Goal: Find specific page/section: Find specific page/section

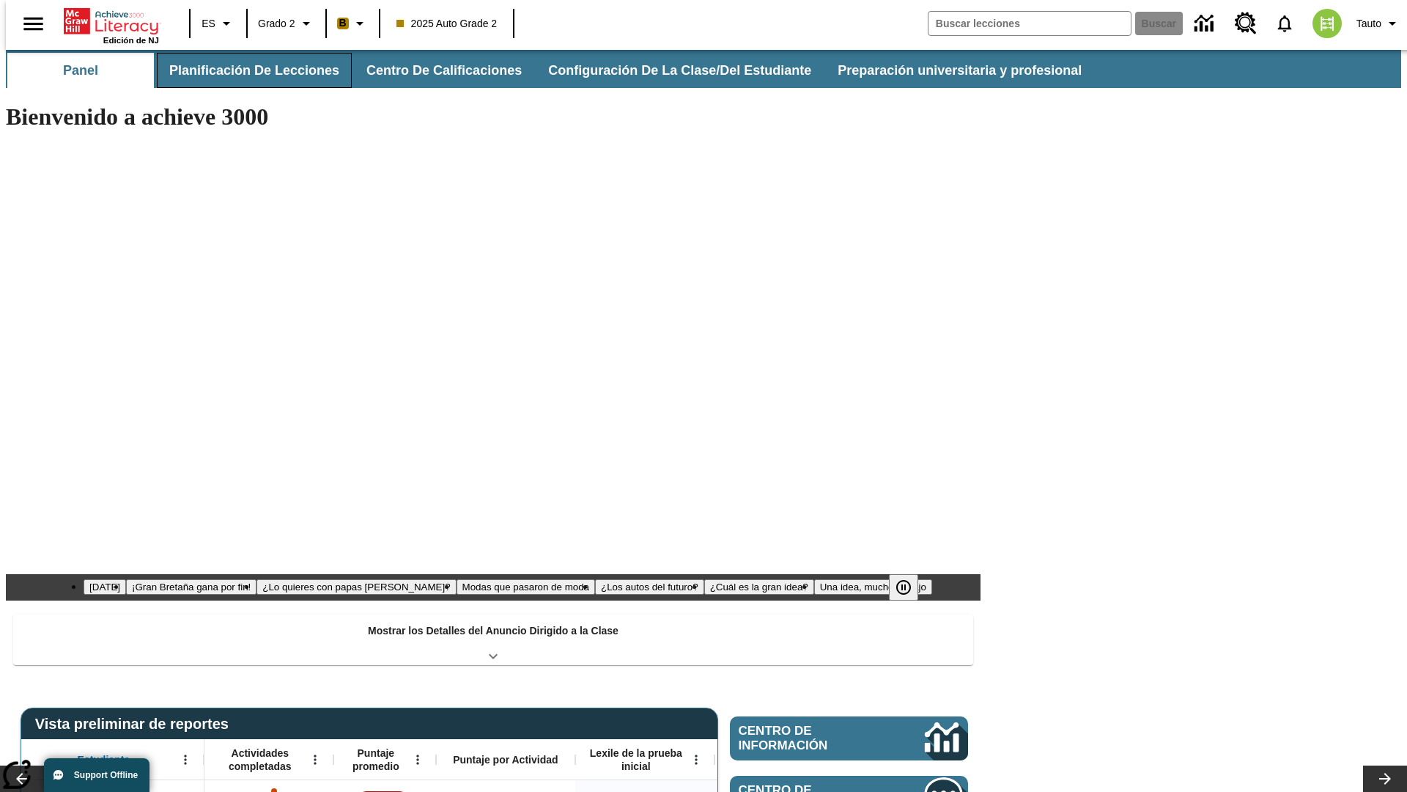
click at [246, 70] on button "Planificación de lecciones" at bounding box center [254, 70] width 195 height 35
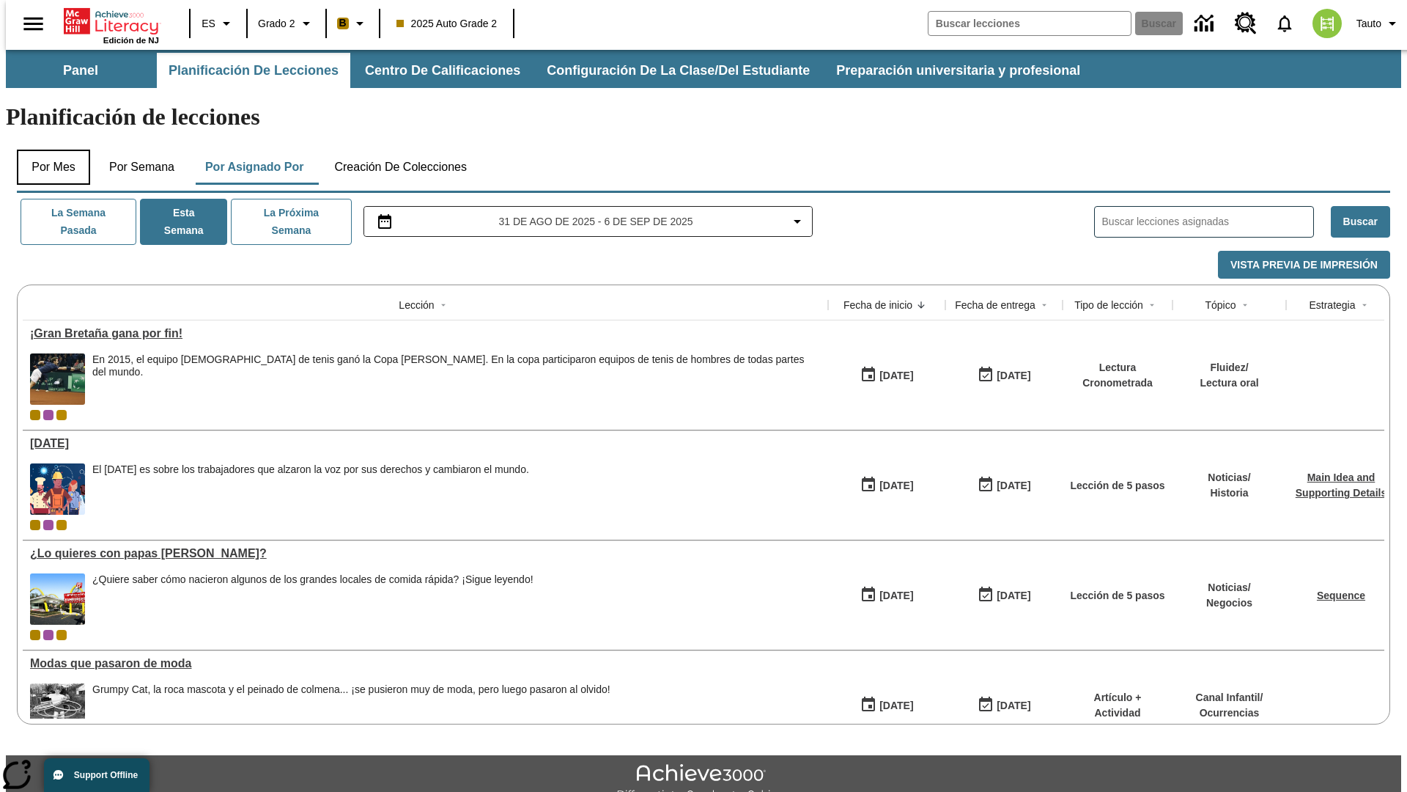
click at [48, 150] on button "Por mes" at bounding box center [53, 167] width 73 height 35
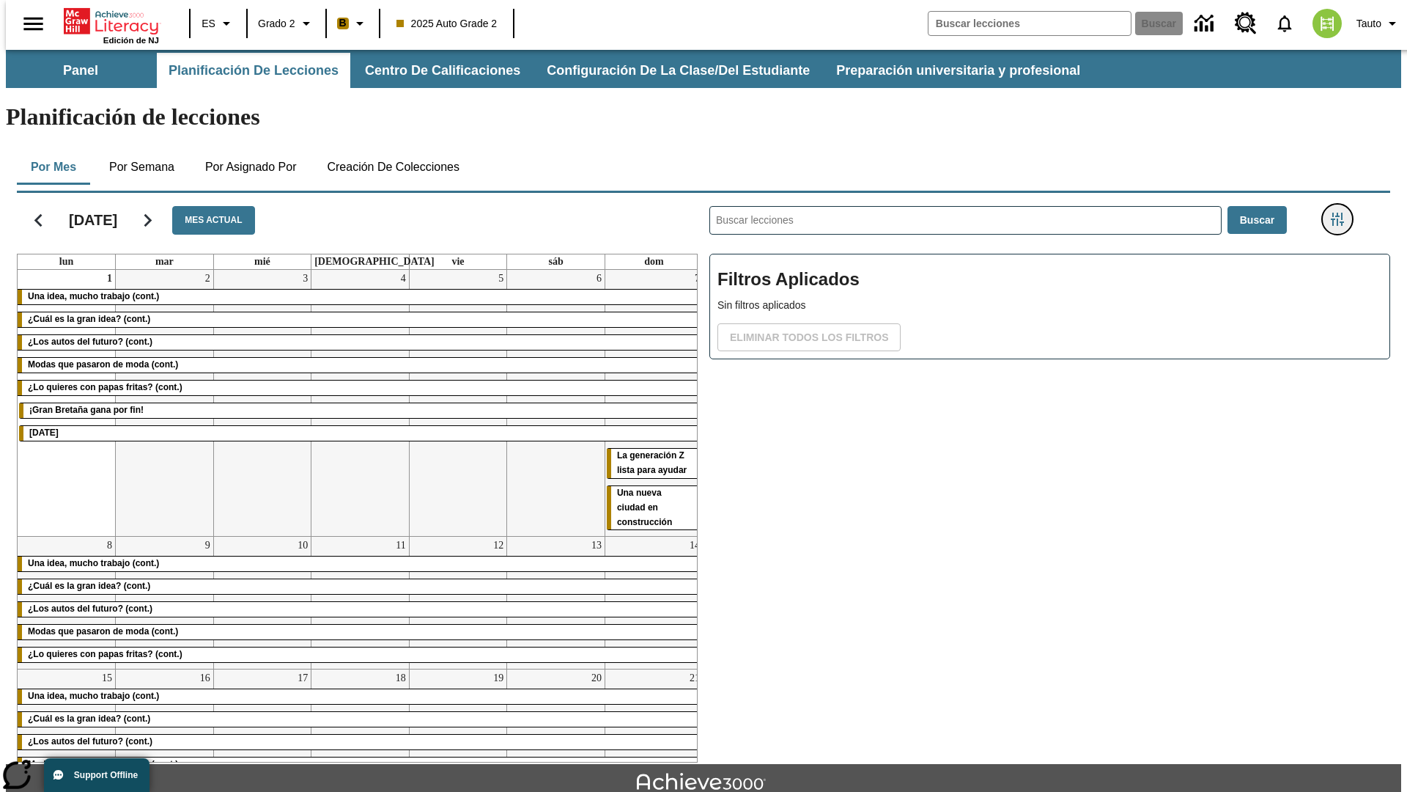
click at [1342, 213] on icon "Menú lateral de filtros" at bounding box center [1337, 219] width 13 height 13
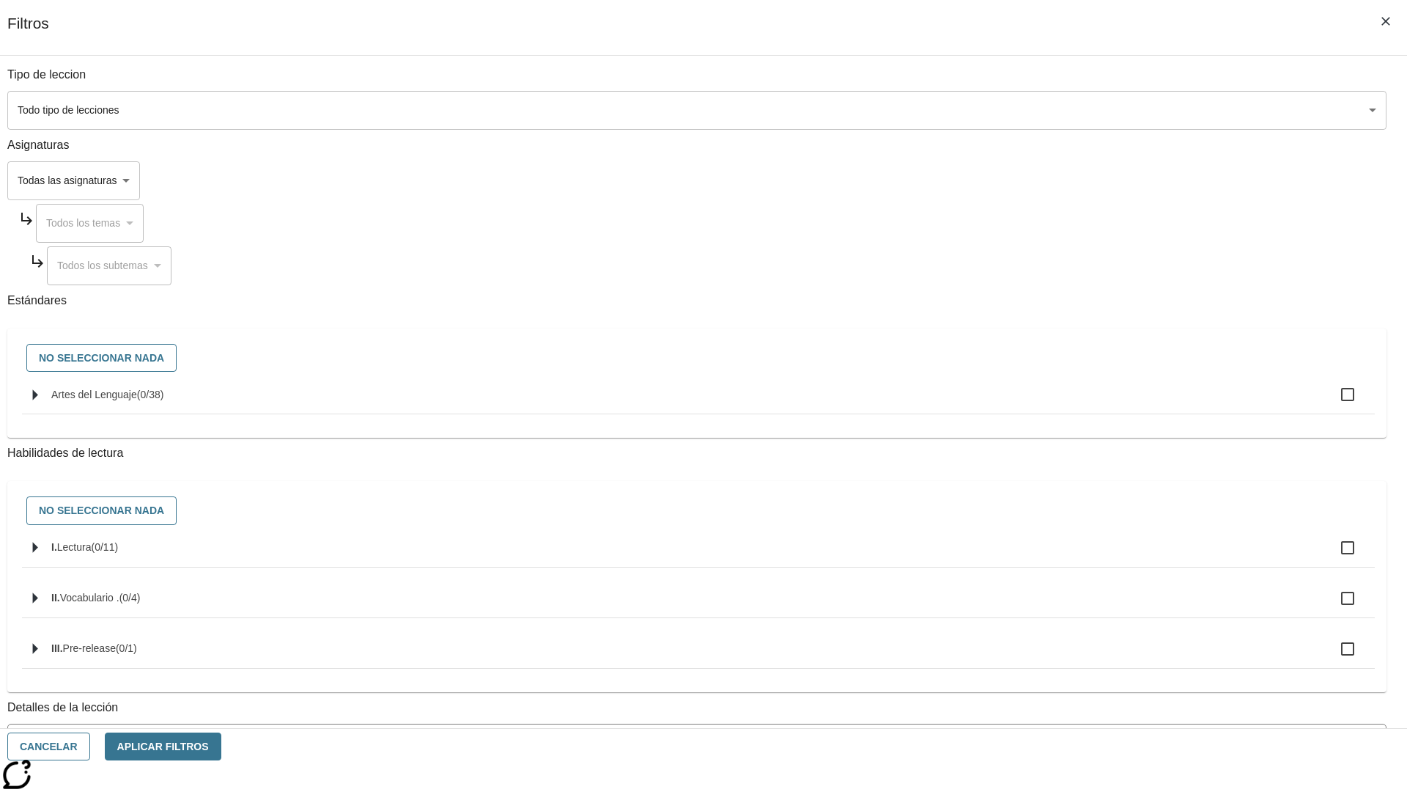
click at [1056, 110] on body "[MEDICAL_DATA] al contenido principal Edición de NJ ES Grado 2 B 2025 Auto Grad…" at bounding box center [704, 454] width 1396 height 809
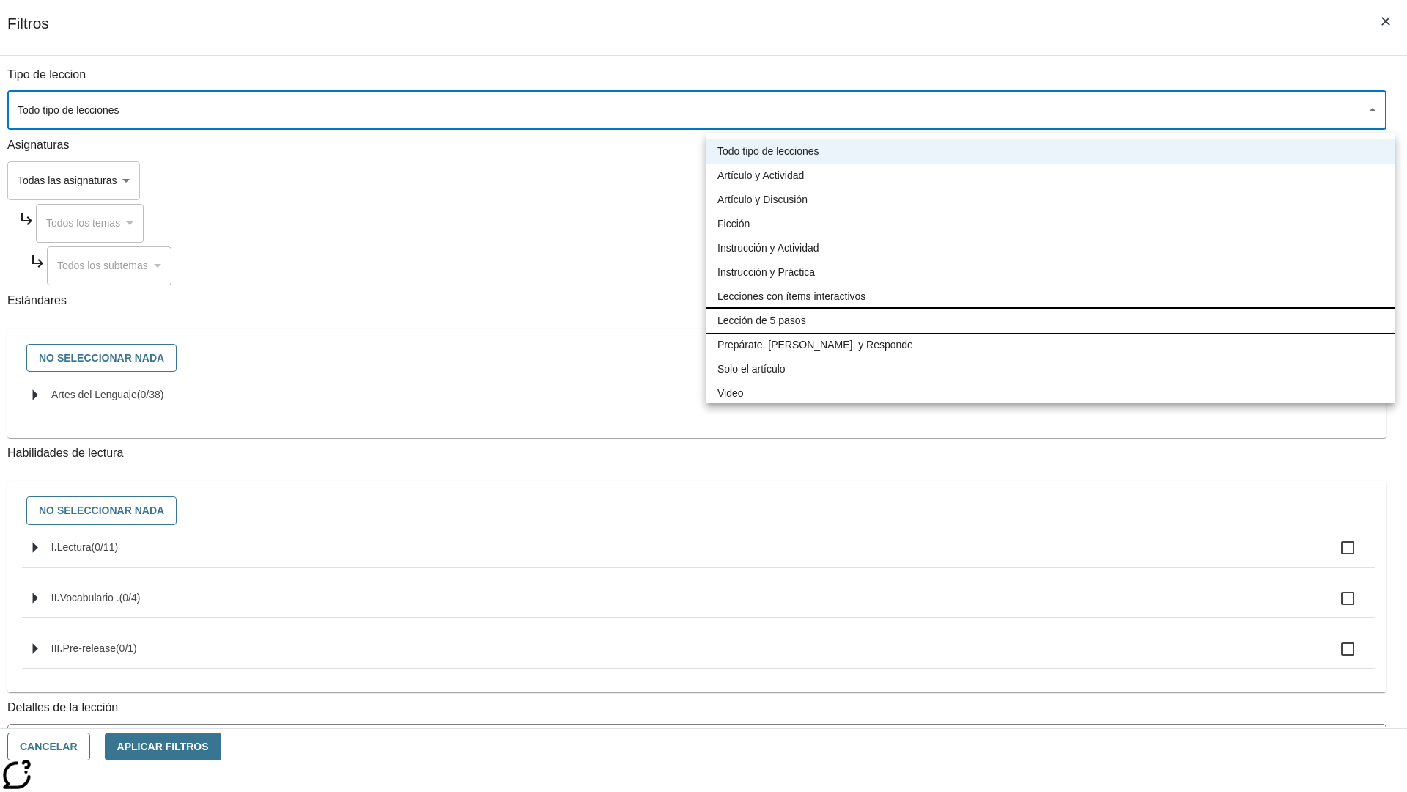
click at [1050, 320] on li "Lección de 5 pasos" at bounding box center [1051, 321] width 690 height 24
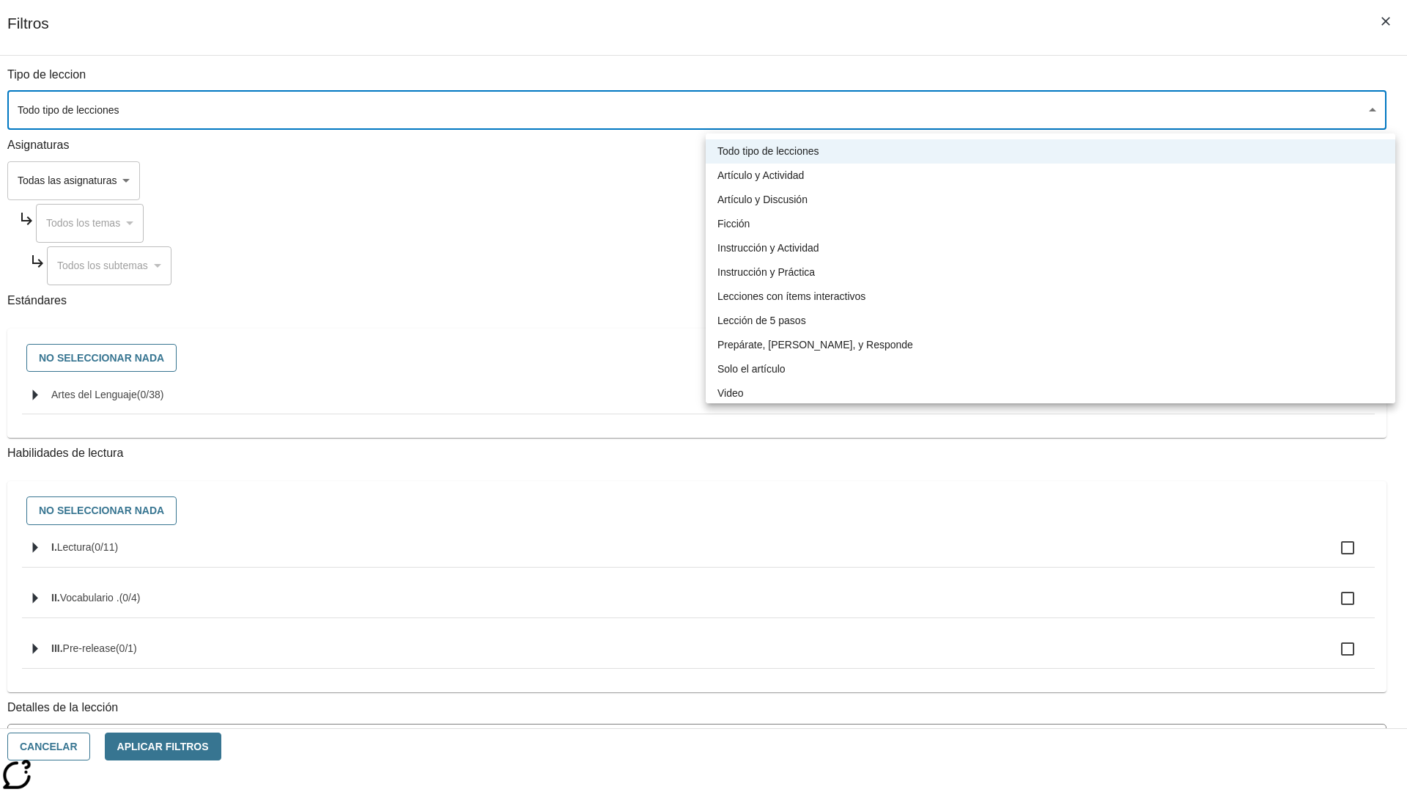
type input "1"
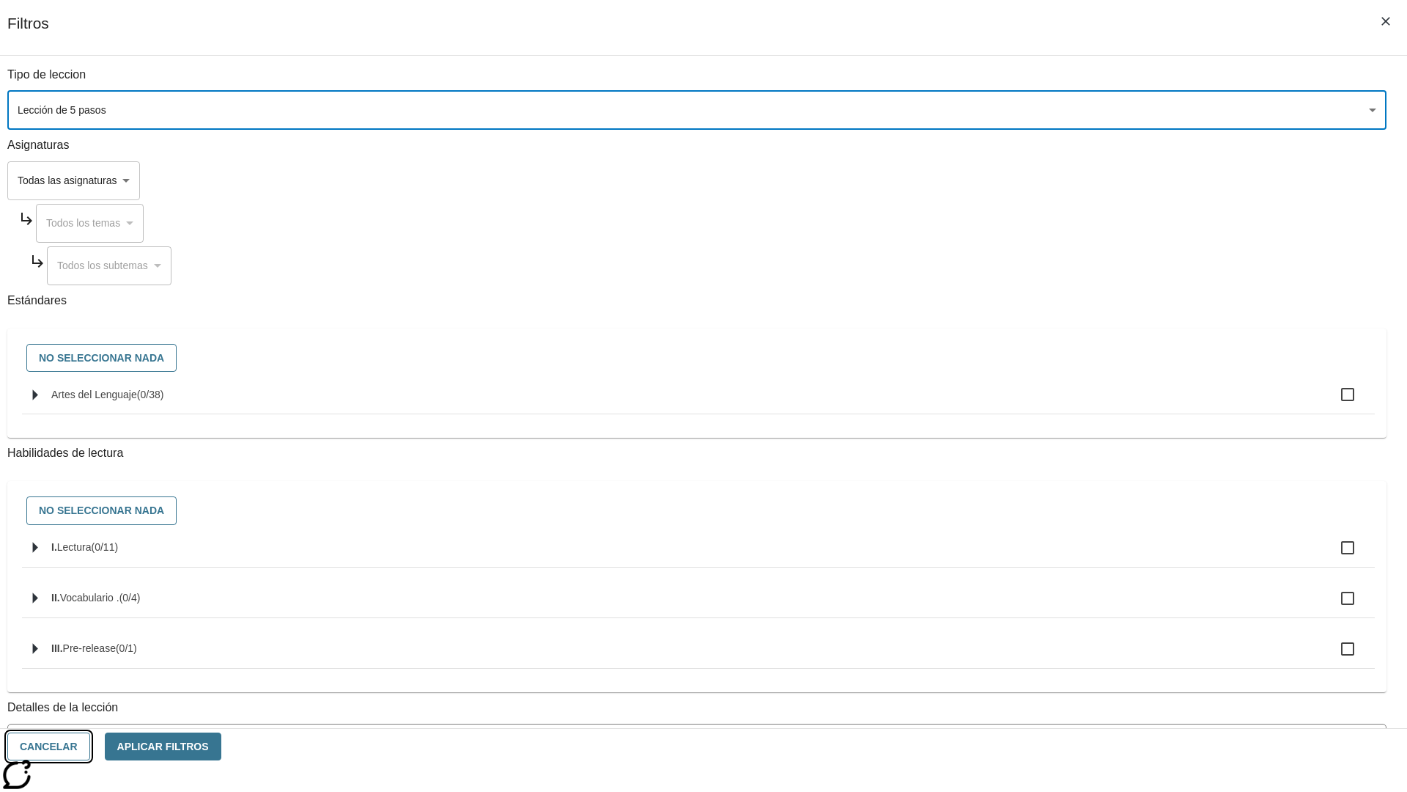
click at [90, 746] on button "Cancelar" at bounding box center [48, 746] width 83 height 29
click at [1342, 213] on icon "Menú lateral de filtros" at bounding box center [1337, 219] width 13 height 13
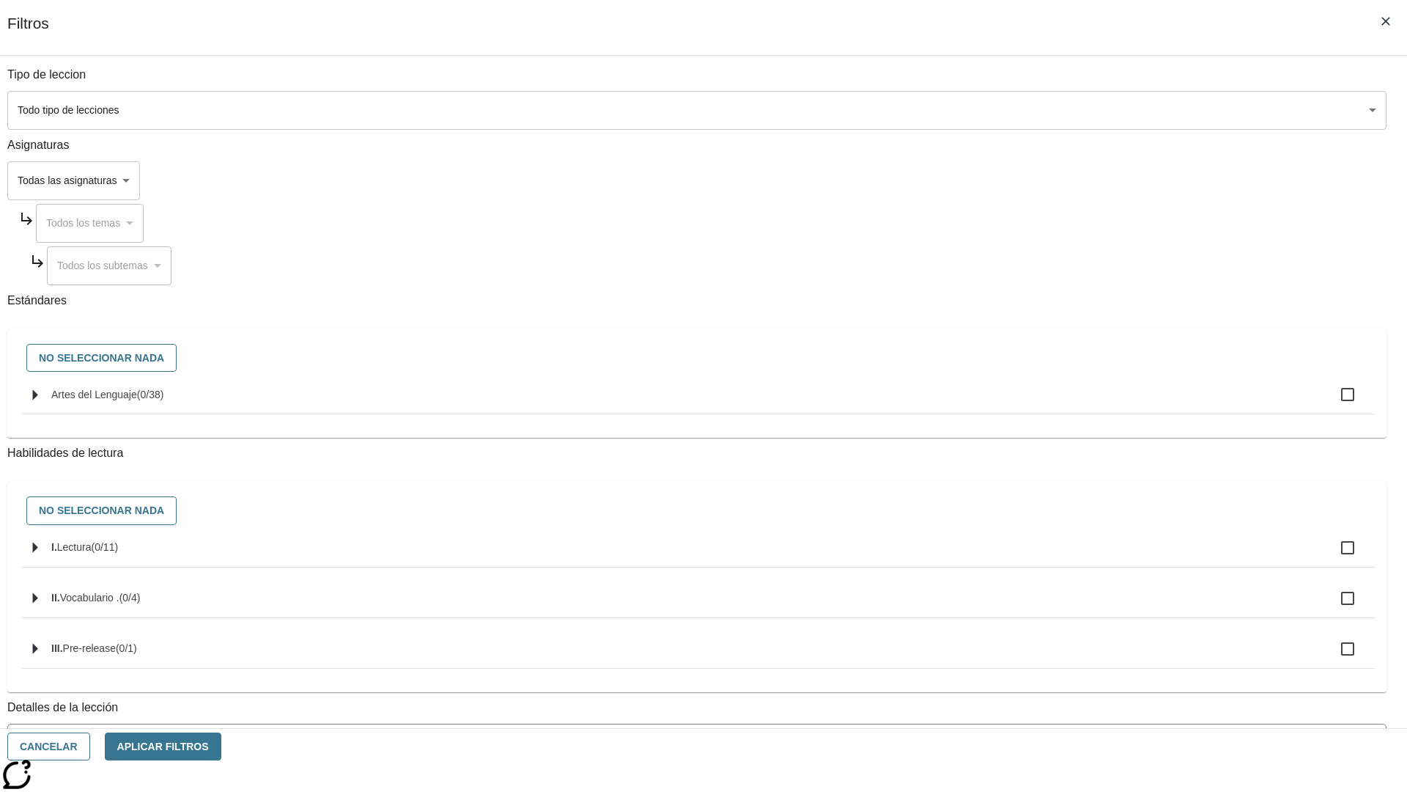
click at [1056, 110] on body "[MEDICAL_DATA] al contenido principal Edición de NJ ES Grado 2 B 2025 Auto Grad…" at bounding box center [704, 454] width 1396 height 809
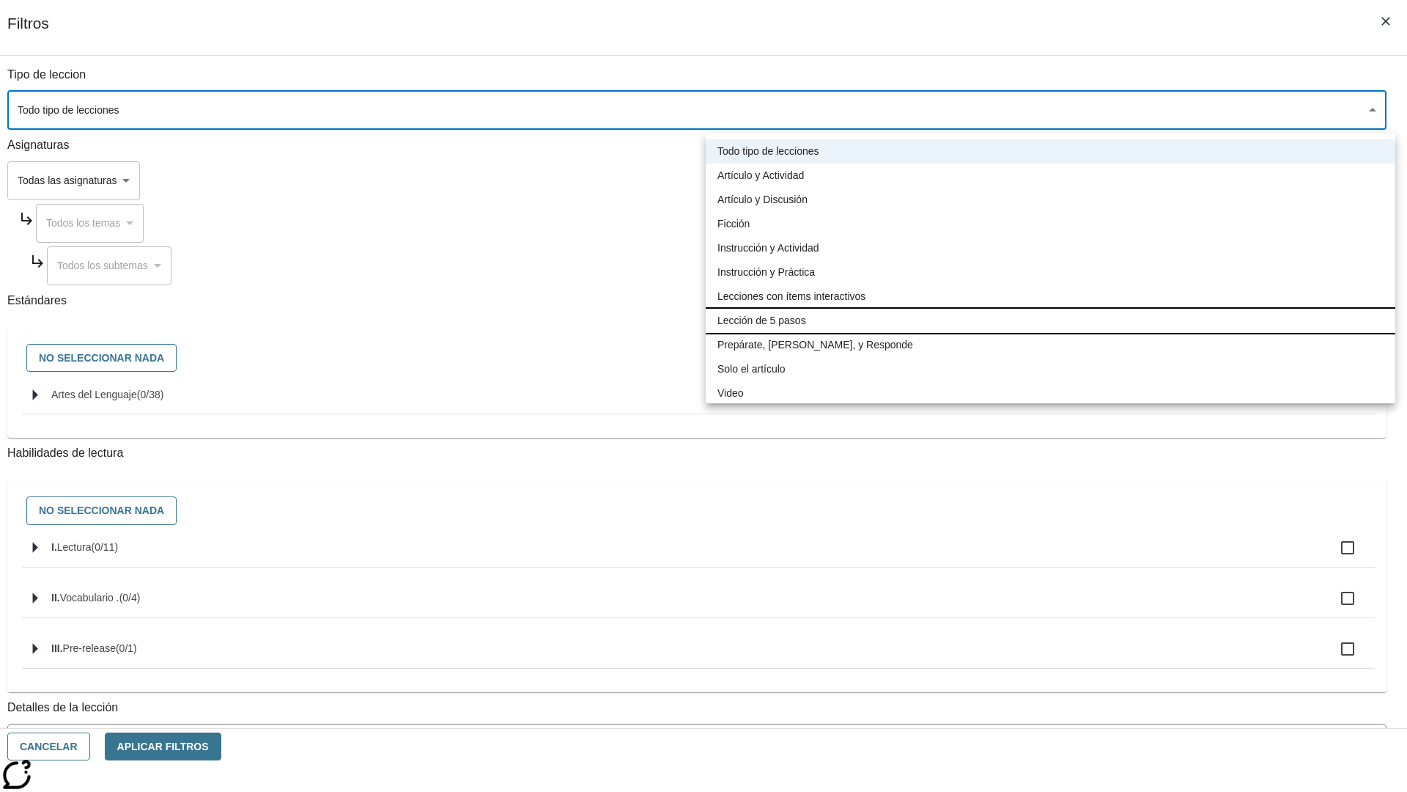
click at [1050, 320] on li "Lección de 5 pasos" at bounding box center [1051, 321] width 690 height 24
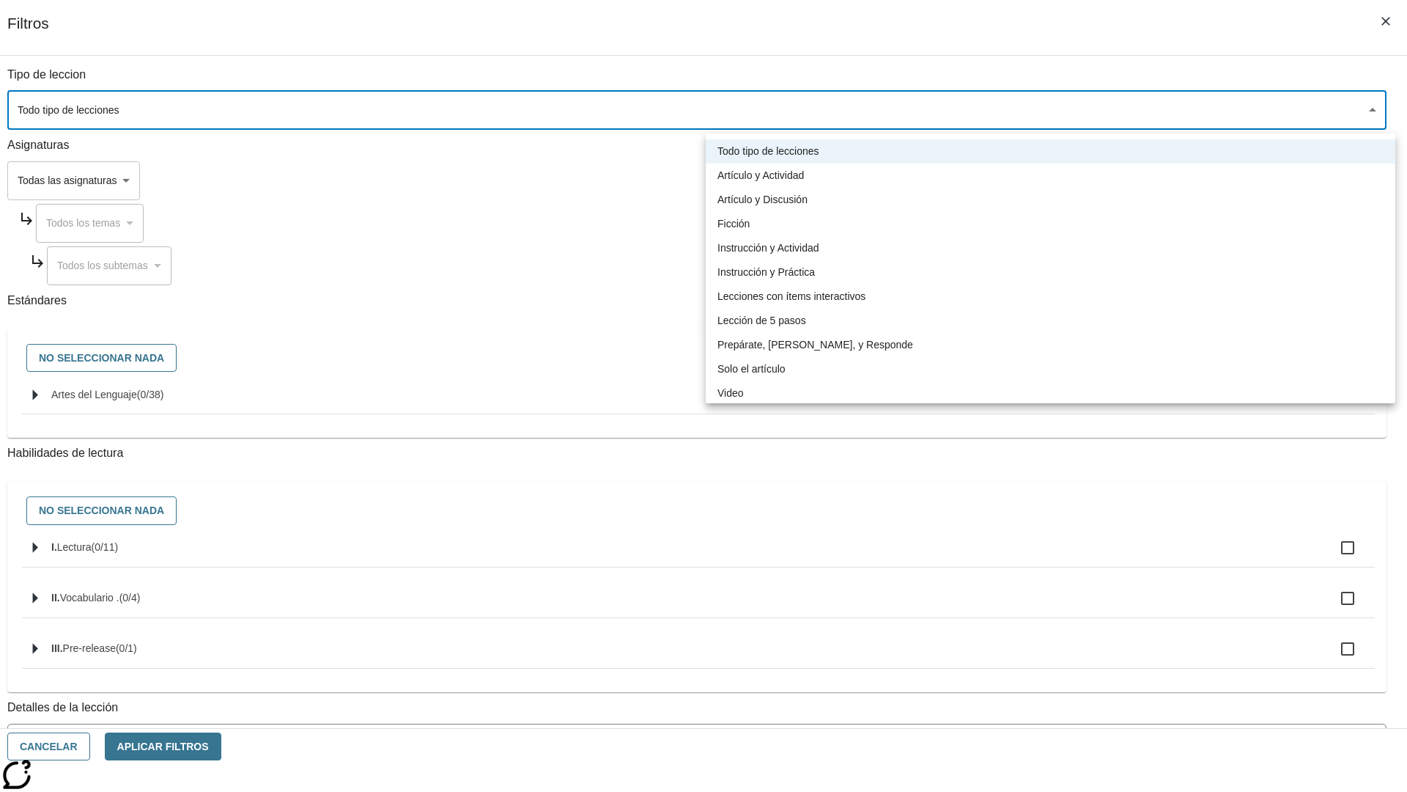
type input "1"
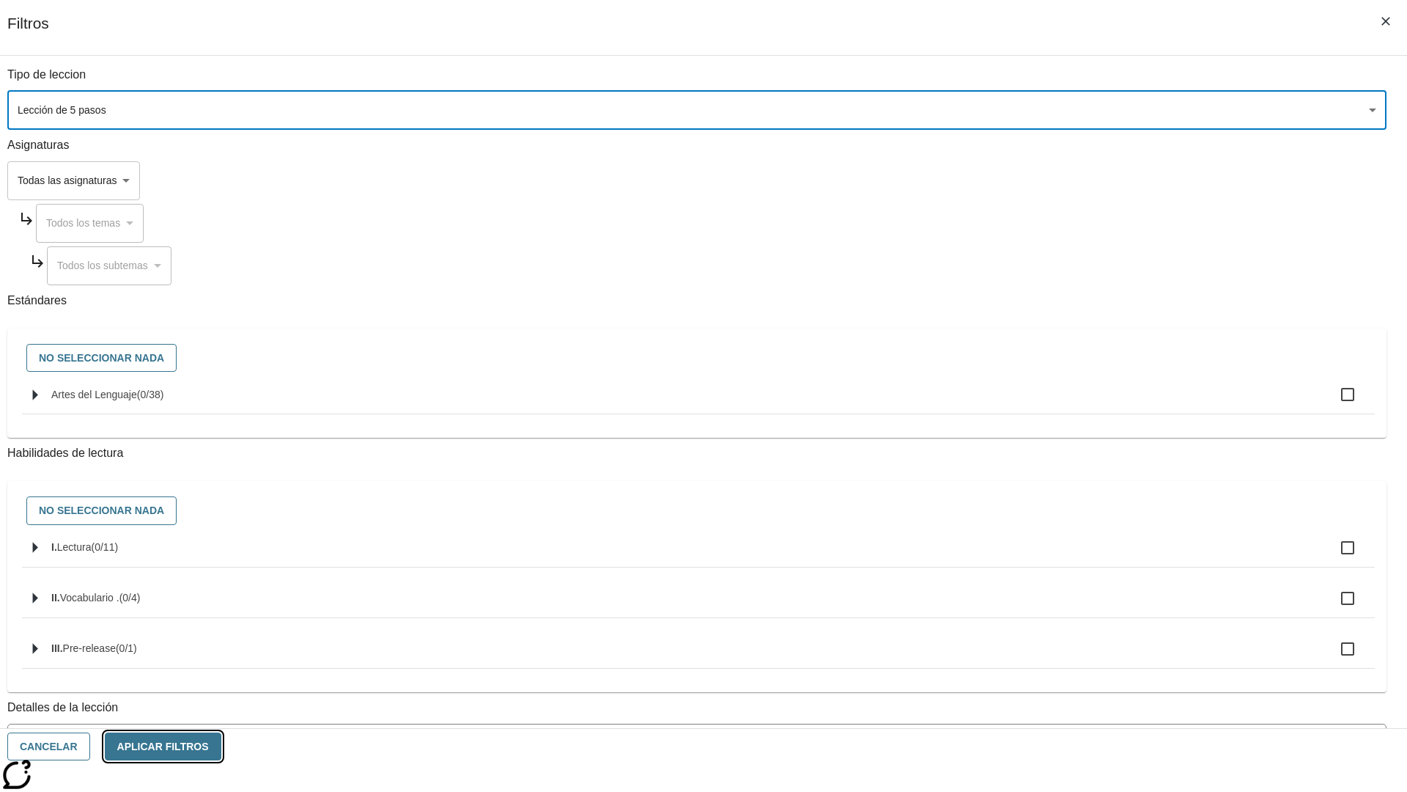
click at [221, 746] on button "Aplicar Filtros" at bounding box center [163, 746] width 117 height 29
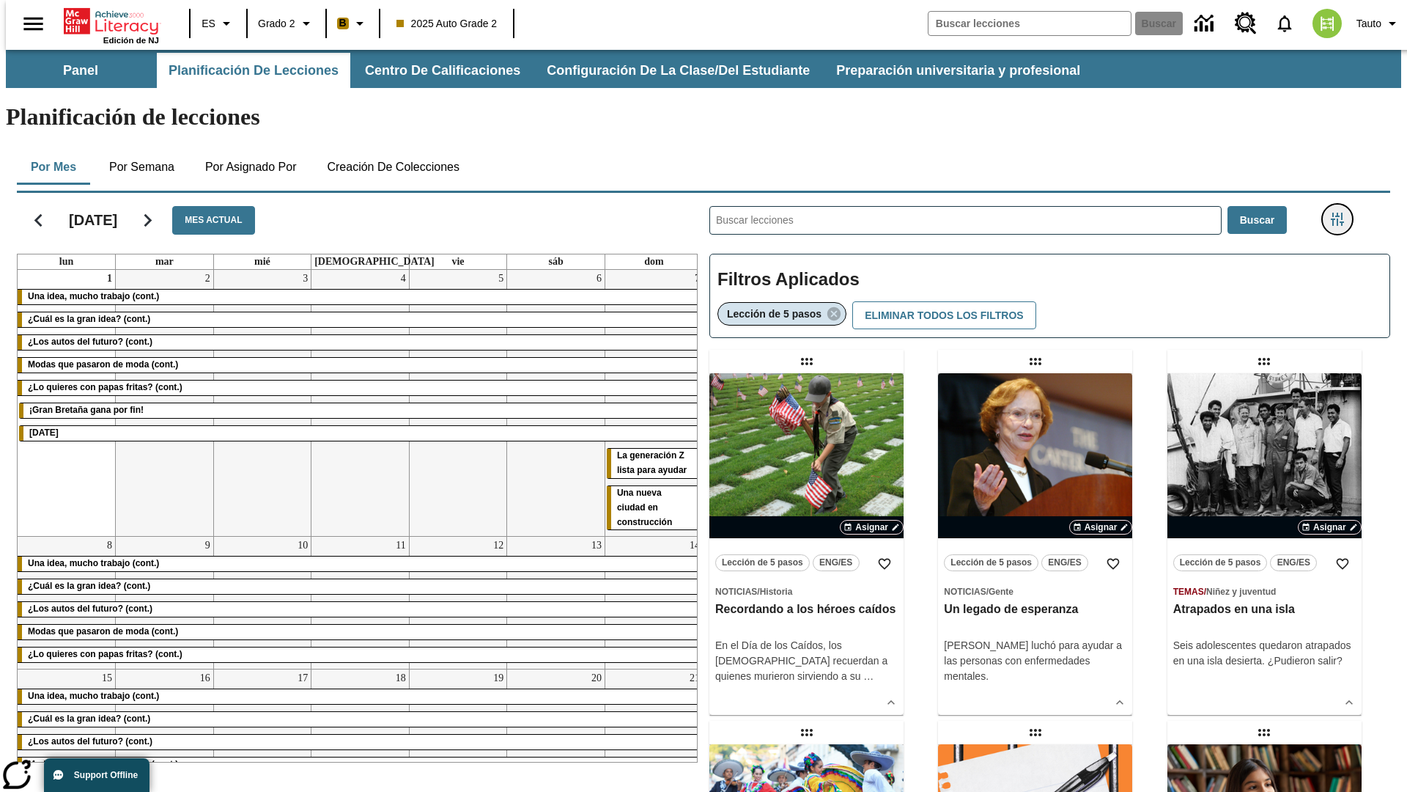
click at [1342, 213] on icon "Menú lateral de filtros" at bounding box center [1337, 219] width 13 height 13
